Goal: Task Accomplishment & Management: Use online tool/utility

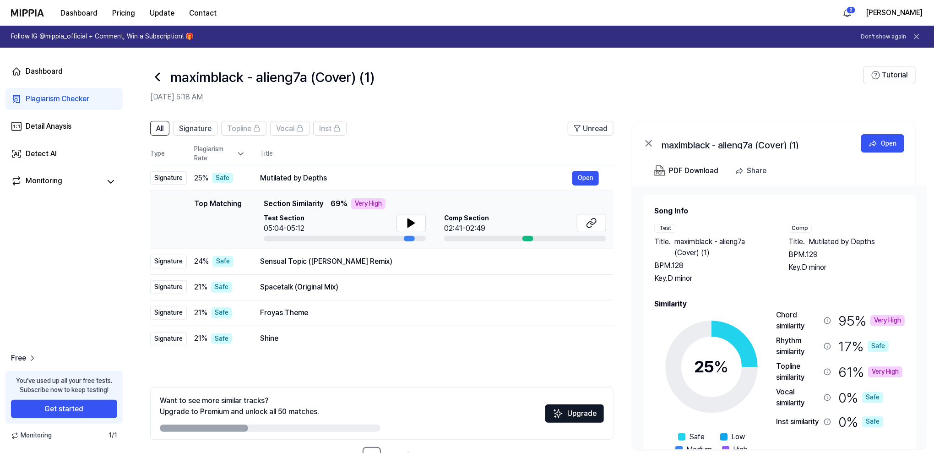
click at [30, 5] on div "Dashboard Pricing Update Contact" at bounding box center [117, 12] width 213 height 25
click at [42, 7] on div "Dashboard Pricing Update Contact" at bounding box center [117, 12] width 213 height 25
click at [35, 10] on img at bounding box center [27, 12] width 33 height 7
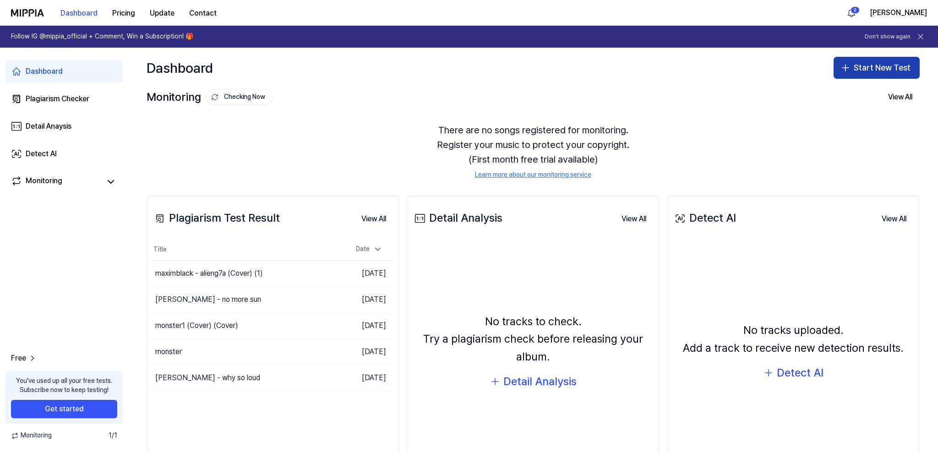
drag, startPoint x: 852, startPoint y: 69, endPoint x: 847, endPoint y: 74, distance: 7.5
click at [852, 70] on button "Start New Test" at bounding box center [877, 68] width 86 height 22
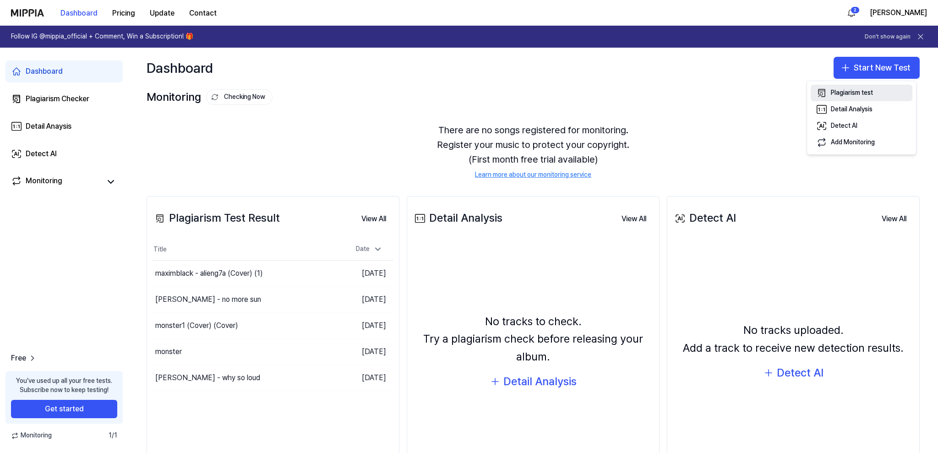
click at [846, 92] on div "Plagiarism test" at bounding box center [852, 92] width 42 height 9
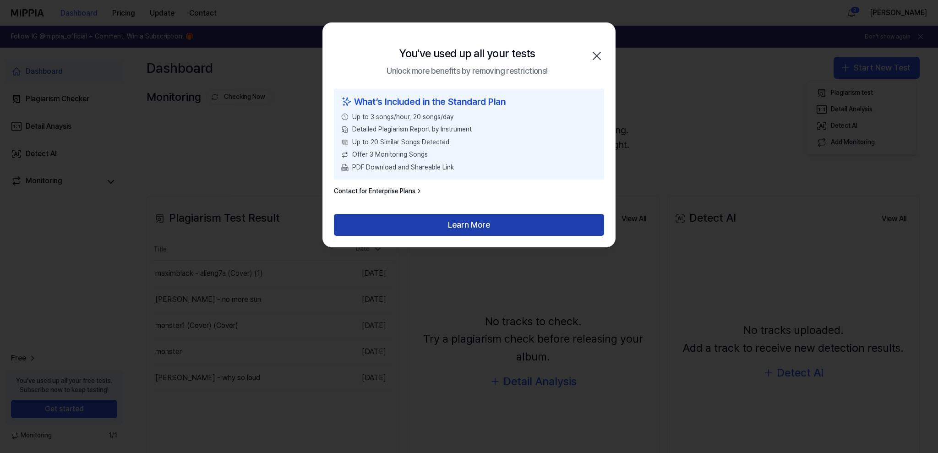
drag, startPoint x: 458, startPoint y: 227, endPoint x: 451, endPoint y: 228, distance: 7.0
click at [458, 226] on button "Learn More" at bounding box center [469, 225] width 270 height 22
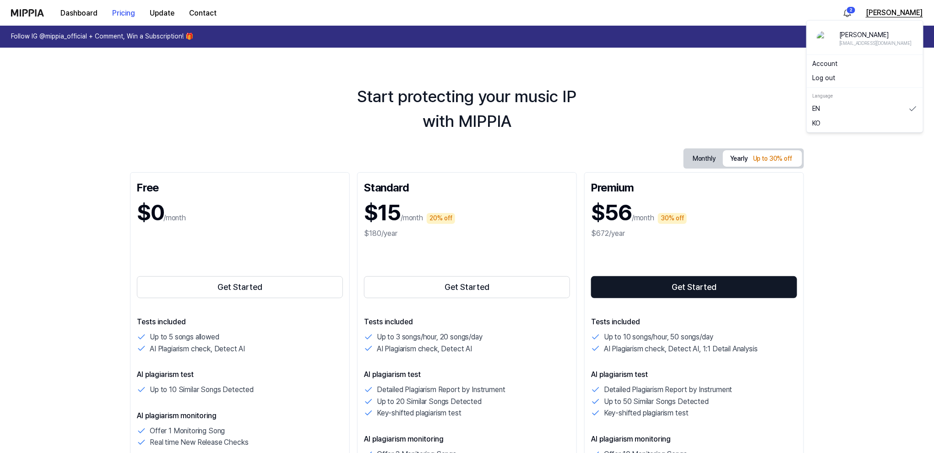
click at [891, 14] on button "[PERSON_NAME]" at bounding box center [894, 12] width 57 height 11
click at [825, 59] on link "Account" at bounding box center [865, 63] width 105 height 9
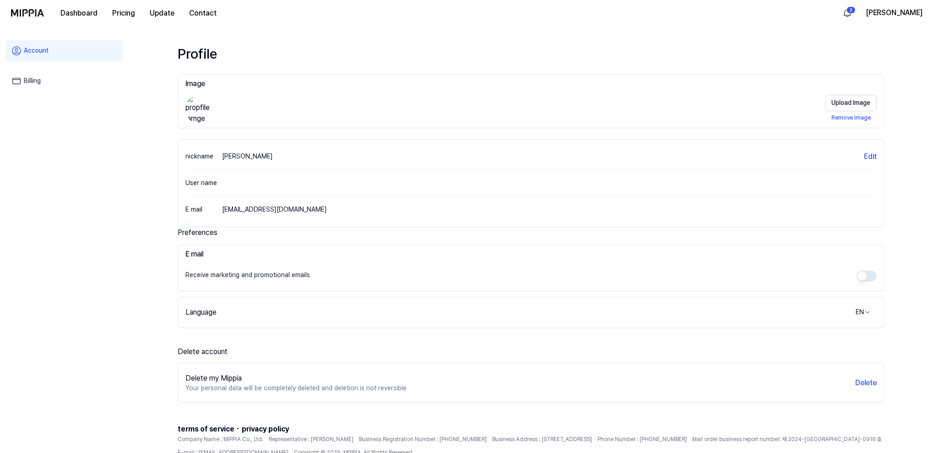
click at [50, 72] on link "Billing" at bounding box center [63, 81] width 117 height 21
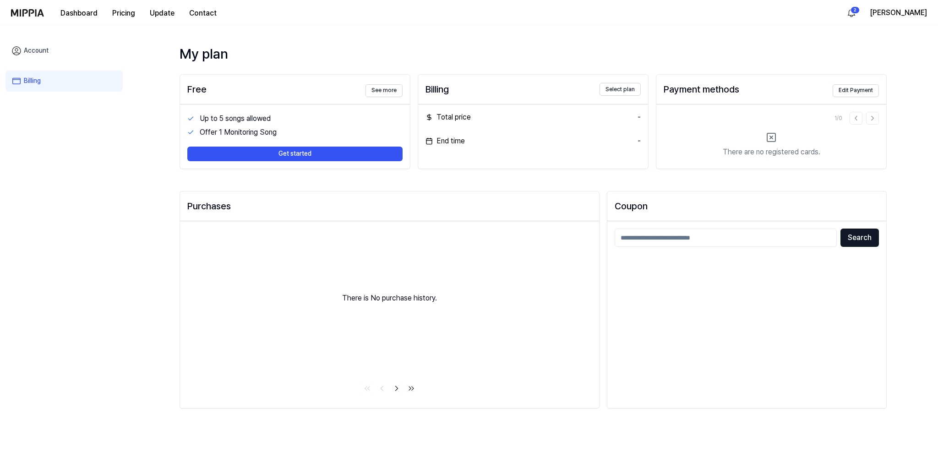
click at [38, 50] on link "Account" at bounding box center [63, 50] width 117 height 21
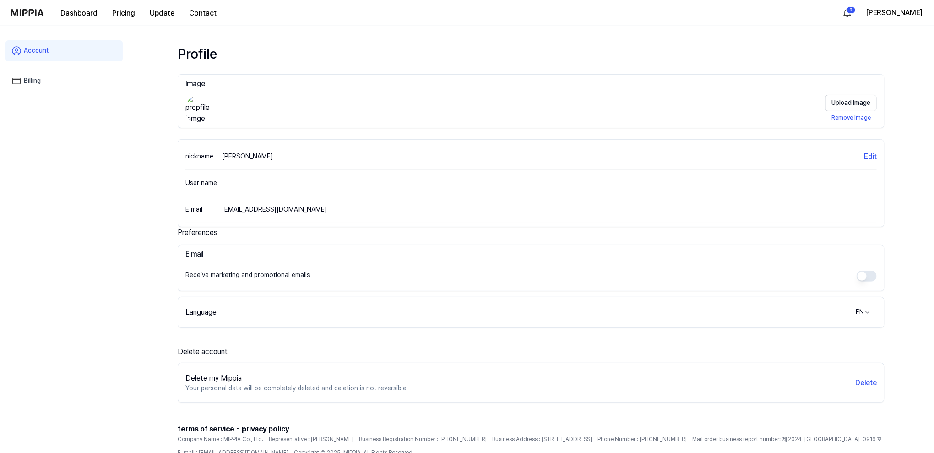
click at [35, 9] on img at bounding box center [27, 12] width 33 height 7
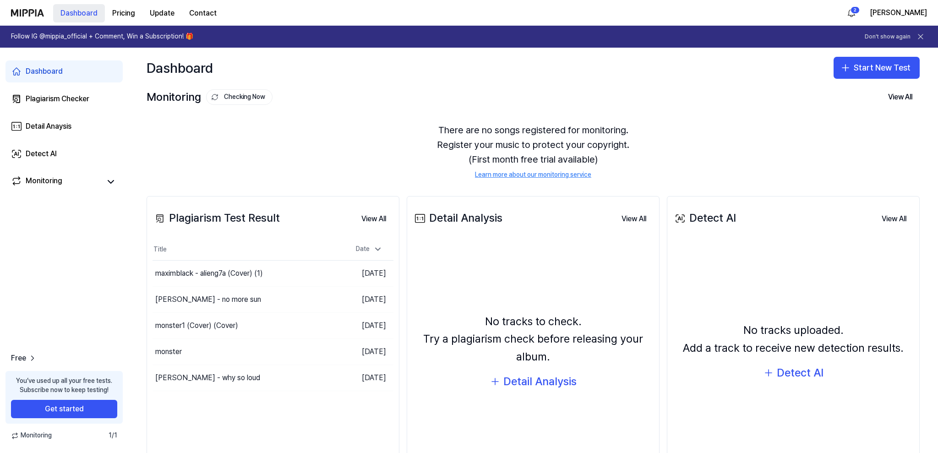
click at [86, 11] on button "Dashboard" at bounding box center [79, 13] width 52 height 18
click at [253, 268] on div "maximblack - alieng7a (Cover) (1)" at bounding box center [209, 273] width 108 height 11
